Goal: Task Accomplishment & Management: Use online tool/utility

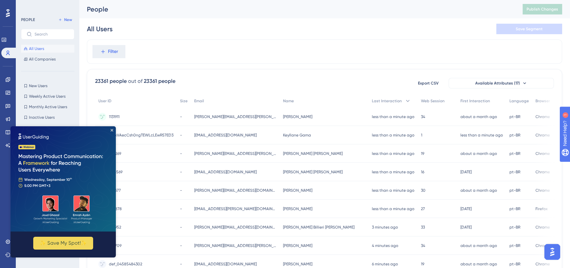
click at [37, 78] on div "PEOPLE New All Users All Companies New Users New Users Weekly Active Users Week…" at bounding box center [47, 136] width 53 height 240
click at [35, 84] on span "New Users" at bounding box center [38, 85] width 18 height 5
drag, startPoint x: 112, startPoint y: 129, endPoint x: 26, endPoint y: 258, distance: 155.2
click at [112, 129] on icon "Close Preview" at bounding box center [112, 130] width 3 height 3
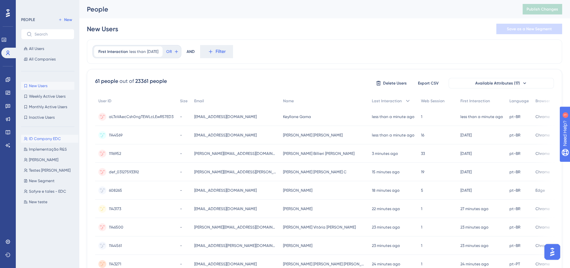
click at [45, 141] on span "ID Company EDC" at bounding box center [45, 138] width 32 height 5
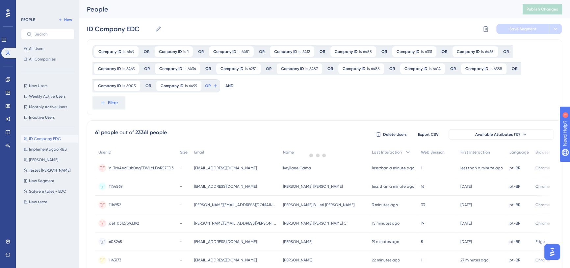
click at [43, 164] on div "ID Company EDC ID Company EDC Implementação R&S Implementação R&S Sabrina Sabri…" at bounding box center [49, 194] width 57 height 124
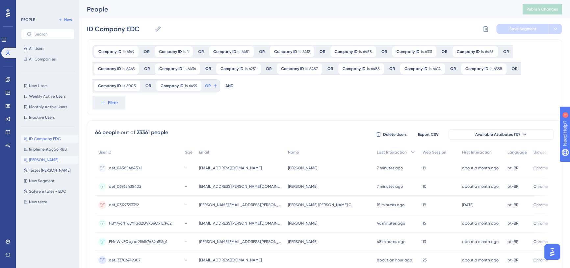
click at [43, 160] on span "[PERSON_NAME]" at bounding box center [43, 159] width 29 height 5
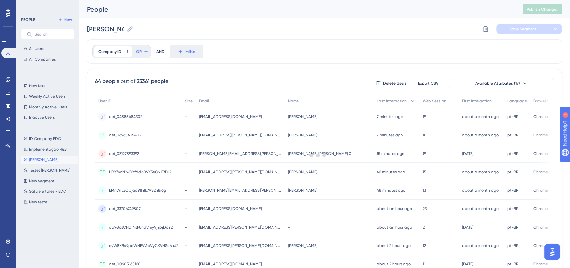
click at [36, 196] on div "ID Company EDC ID Company EDC Implementação R&S Implementação R&S Sabrina Sabri…" at bounding box center [49, 194] width 57 height 124
drag, startPoint x: 35, startPoint y: 204, endPoint x: 37, endPoint y: 197, distance: 7.0
click at [35, 204] on span "New teste" at bounding box center [38, 201] width 18 height 5
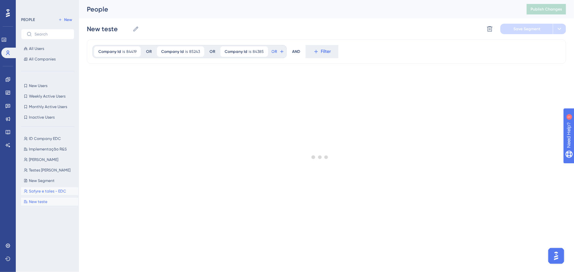
click at [40, 192] on span "Safyre e tales - EDC" at bounding box center [47, 191] width 37 height 5
type input "Safyre e tales - EDC"
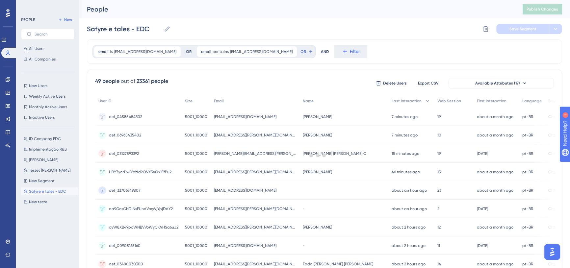
click at [42, 78] on div "PEOPLE New All Users All Companies New Users New Users Weekly Active Users Week…" at bounding box center [47, 136] width 53 height 240
click at [35, 89] on button "New Users New Users" at bounding box center [47, 86] width 53 height 8
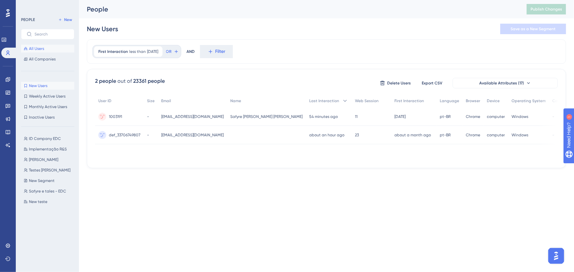
click at [27, 47] on icon at bounding box center [26, 49] width 4 height 4
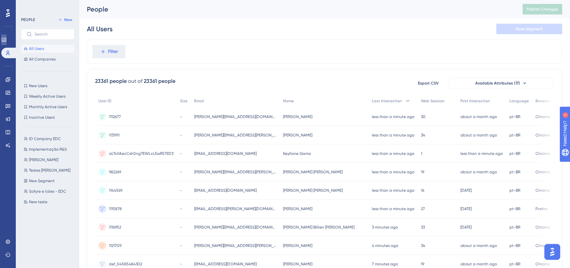
click at [6, 42] on icon at bounding box center [3, 39] width 5 height 5
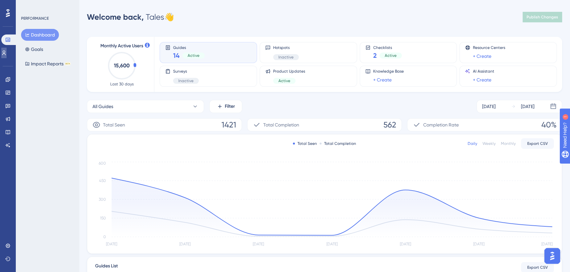
click at [7, 51] on link at bounding box center [3, 53] width 5 height 11
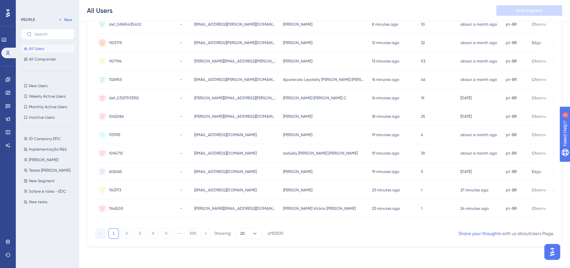
scroll to position [83, 0]
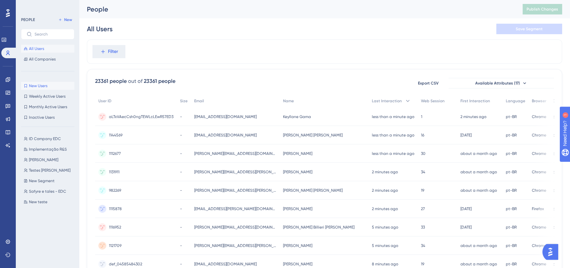
click at [29, 82] on button "New Users New Users" at bounding box center [47, 86] width 53 height 8
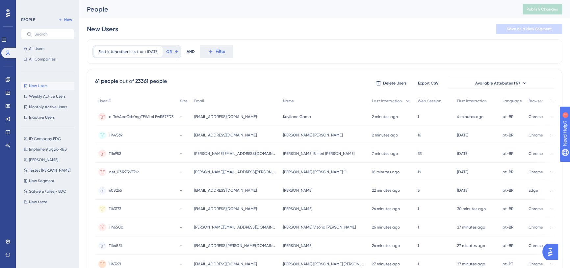
click at [41, 86] on span "New Users" at bounding box center [38, 85] width 18 height 5
click at [39, 99] on button "Weekly Active Users Weekly Active Users" at bounding box center [47, 96] width 53 height 8
click at [42, 82] on button "New Users New Users" at bounding box center [47, 86] width 53 height 8
